Goal: Find specific page/section: Find specific page/section

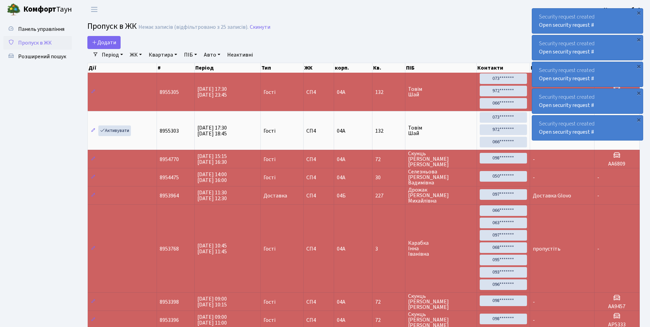
select select "25"
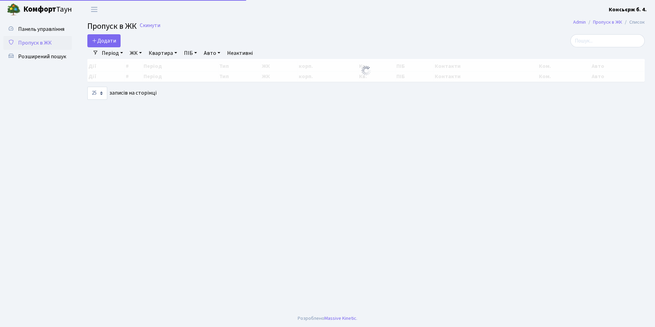
select select "25"
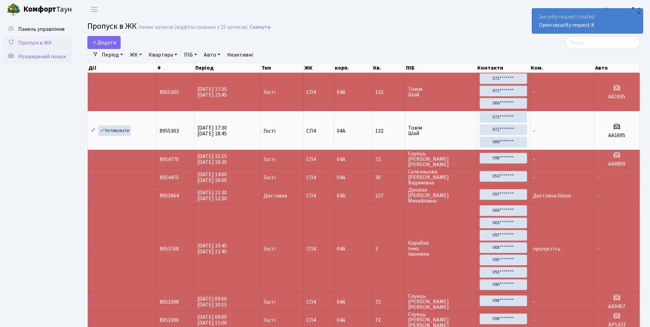
drag, startPoint x: 623, startPoint y: 150, endPoint x: 28, endPoint y: 62, distance: 601.1
click at [28, 62] on link "Розширений пошук" at bounding box center [37, 57] width 69 height 14
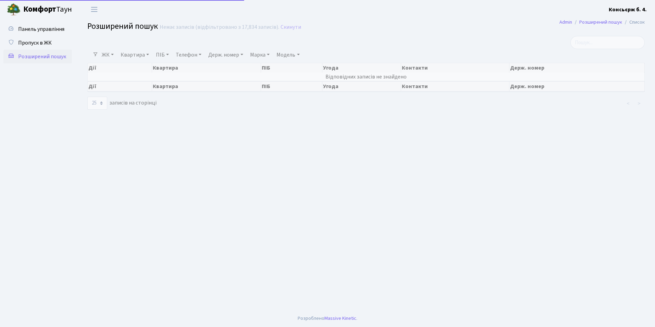
select select "25"
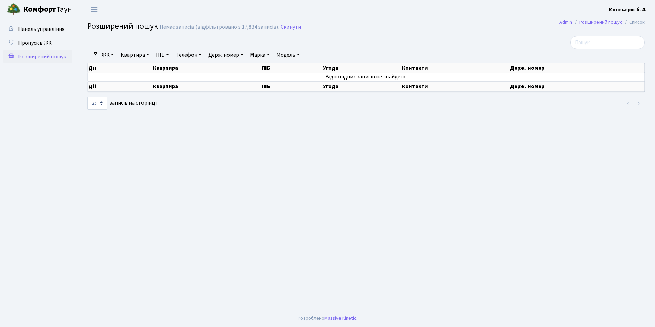
click at [221, 51] on link "Держ. номер" at bounding box center [226, 55] width 40 height 12
type input "4451"
click at [257, 74] on link at bounding box center [253, 68] width 14 height 13
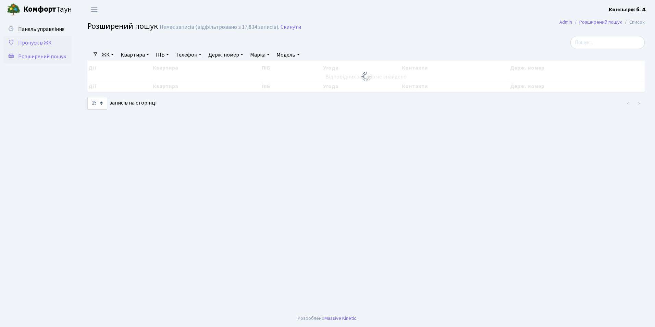
click at [59, 44] on link "Пропуск в ЖК" at bounding box center [37, 43] width 69 height 14
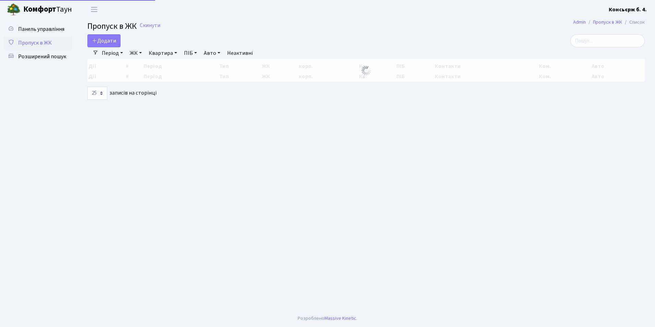
select select "25"
